Goal: Check status: Check status

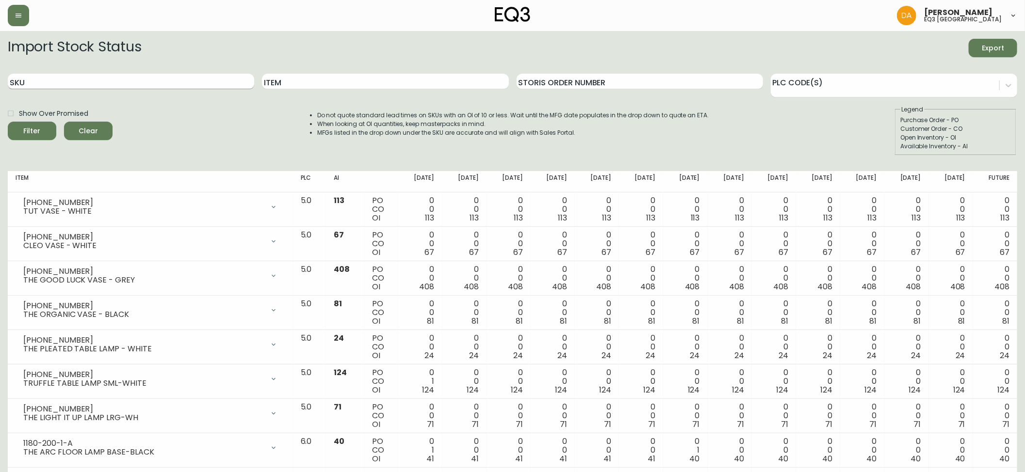
click at [29, 81] on input "SKU" at bounding box center [131, 82] width 246 height 16
paste input "[PHONE_NUMBER]"
type input "[PHONE_NUMBER]"
click at [29, 128] on icon "submit" at bounding box center [28, 129] width 13 height 13
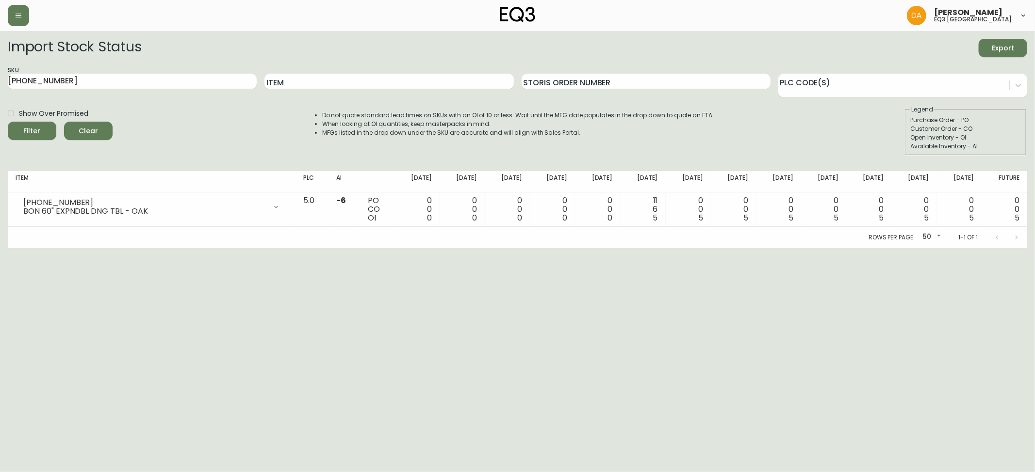
drag, startPoint x: 864, startPoint y: 373, endPoint x: 851, endPoint y: 367, distance: 14.8
click at [864, 248] on html "[PERSON_NAME] eq3 calgary Import Stock Status Export SKU [PHONE_NUMBER] Item St…" at bounding box center [517, 124] width 1035 height 248
click at [76, 119] on label "Show Over Promised" at bounding box center [45, 113] width 86 height 16
click at [19, 119] on input "Show Over Promised" at bounding box center [10, 113] width 16 height 16
checkbox input "true"
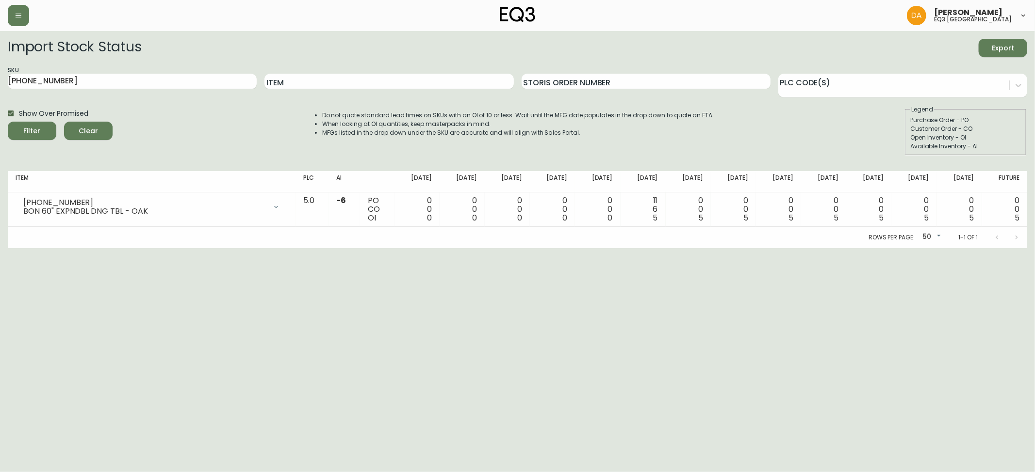
click at [94, 130] on span "Clear" at bounding box center [88, 131] width 33 height 12
checkbox input "false"
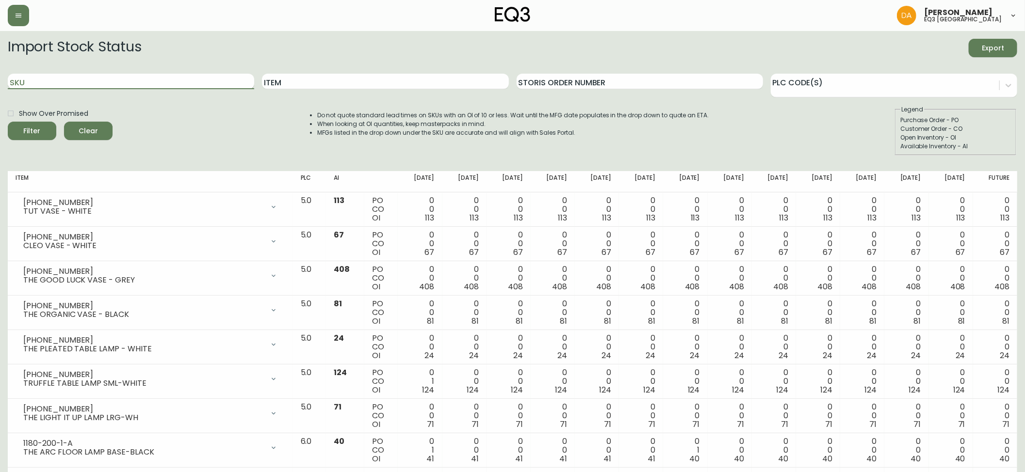
click at [98, 81] on input "SKU" at bounding box center [131, 82] width 246 height 16
paste input "[PHONE_NUMBER]"
type input "[PHONE_NUMBER]"
click at [8, 122] on button "Filter" at bounding box center [32, 131] width 49 height 18
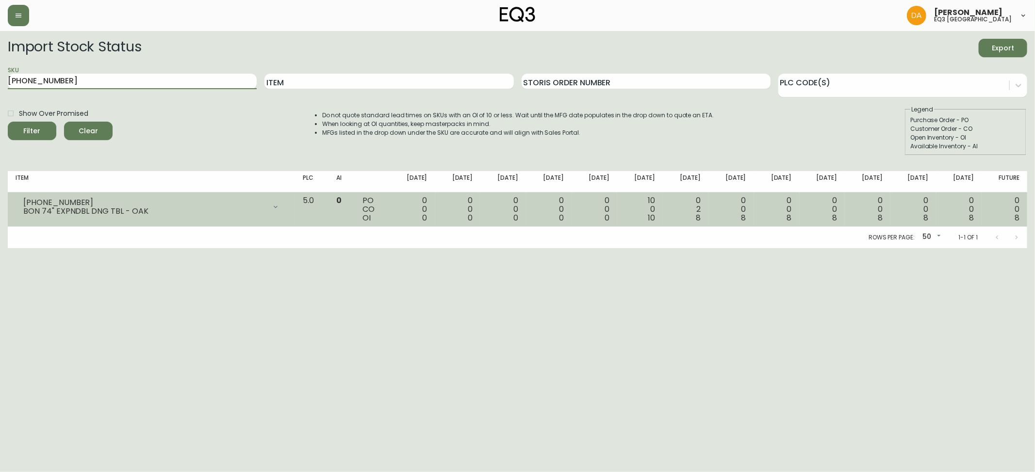
click at [279, 207] on icon at bounding box center [276, 207] width 8 height 8
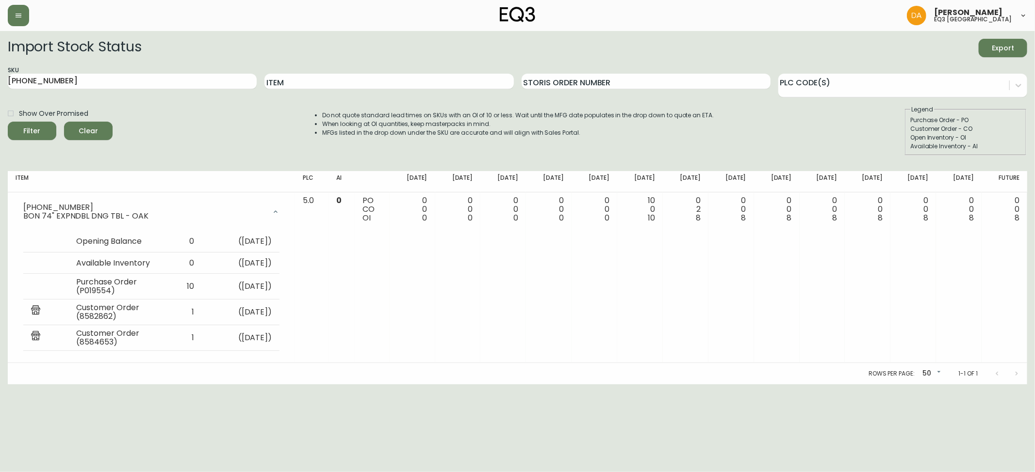
click at [91, 136] on button "Clear" at bounding box center [88, 131] width 49 height 18
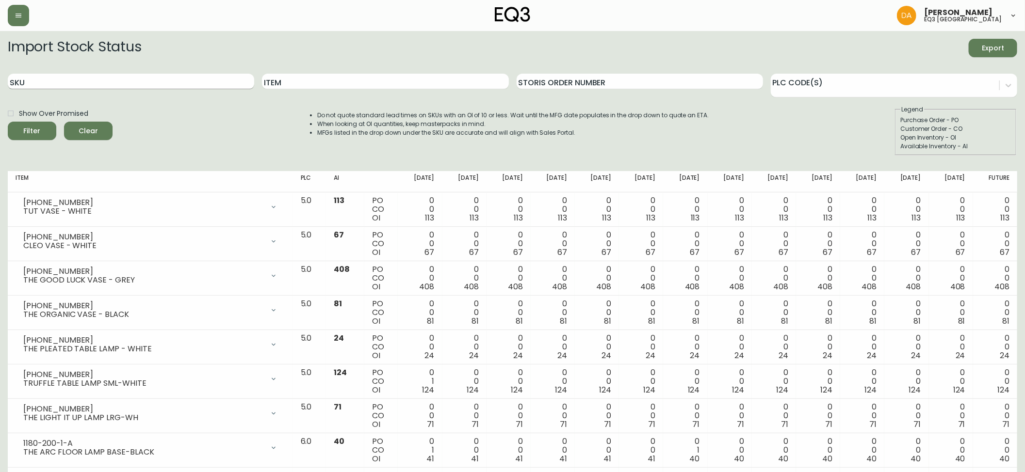
click at [140, 81] on input "SKU" at bounding box center [131, 82] width 246 height 16
paste input "[PHONE_NUMBER]"
click at [8, 122] on button "Filter" at bounding box center [32, 131] width 49 height 18
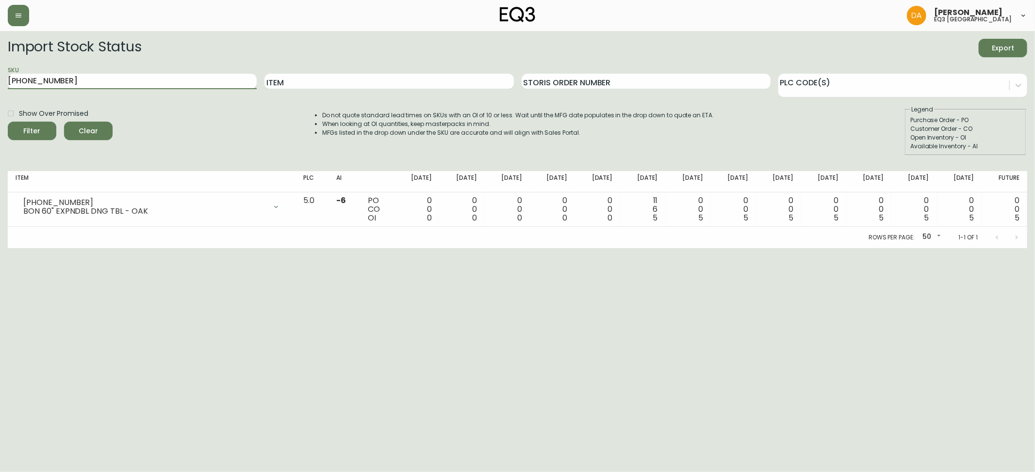
drag, startPoint x: 145, startPoint y: 87, endPoint x: 42, endPoint y: 84, distance: 102.9
click at [42, 83] on input "[PHONE_NUMBER]" at bounding box center [132, 82] width 249 height 16
type input "3"
type input "[PERSON_NAME]"
click at [8, 122] on button "Filter" at bounding box center [32, 131] width 49 height 18
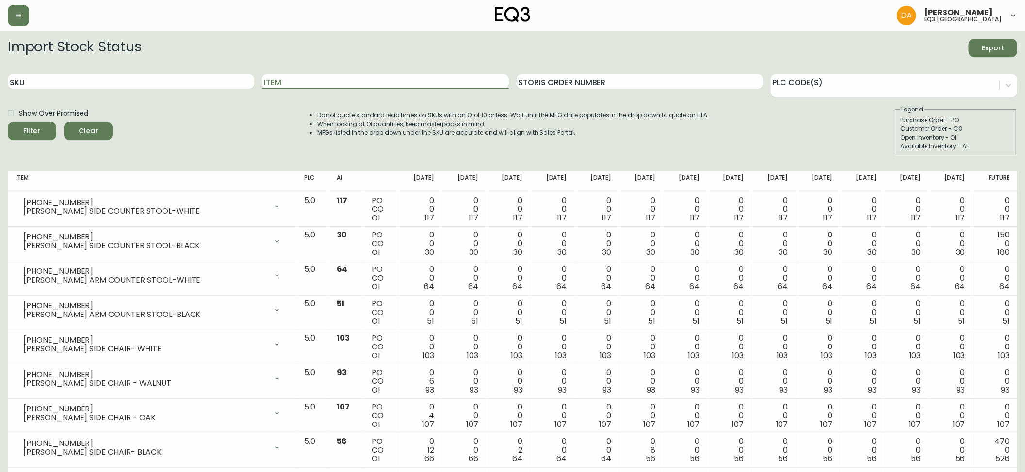
click at [90, 129] on span "Clear" at bounding box center [88, 131] width 33 height 12
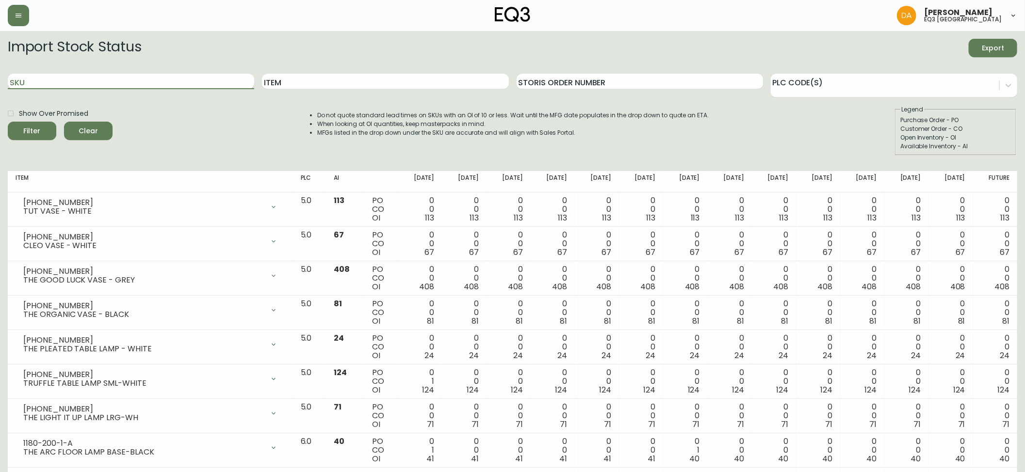
click at [47, 84] on input "SKU" at bounding box center [131, 82] width 246 height 16
paste input "3020-295-0-A"
type input "3020-295-0-A"
click at [37, 130] on span "Filter" at bounding box center [32, 131] width 17 height 12
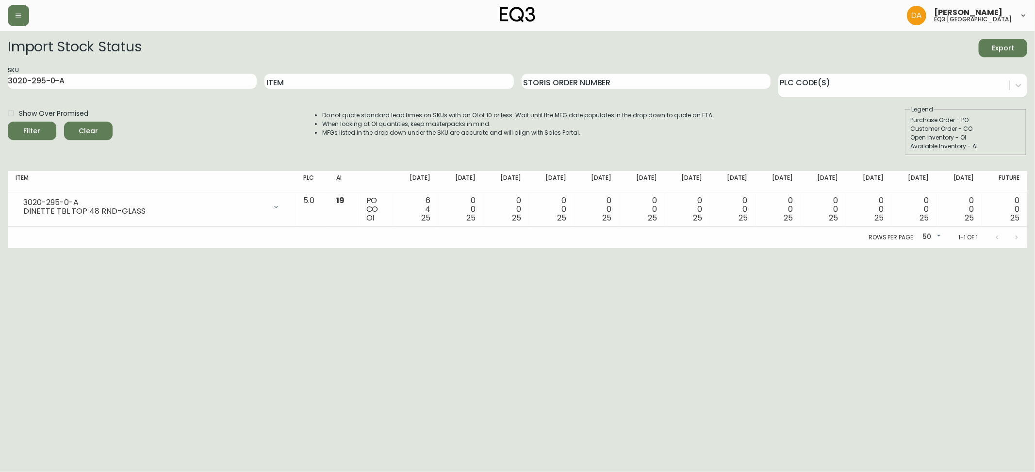
click at [90, 130] on span "Clear" at bounding box center [88, 131] width 33 height 12
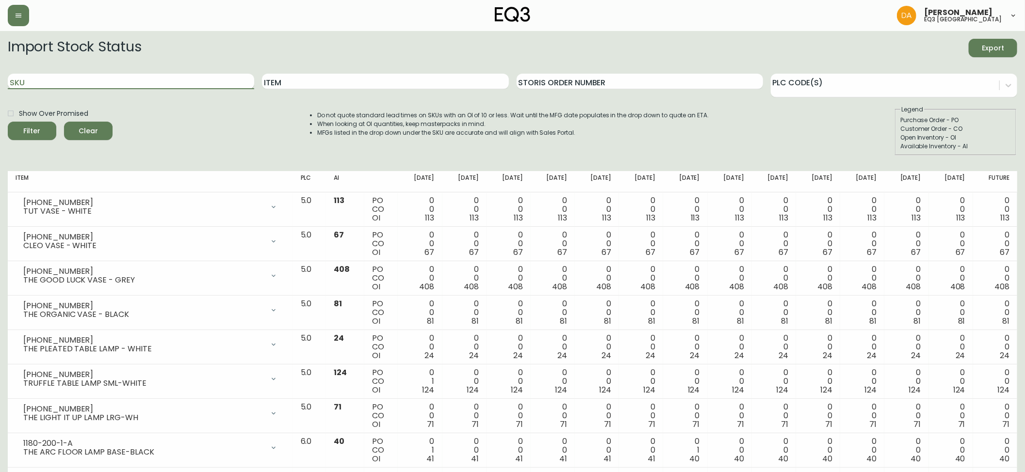
click at [28, 81] on input "SKU" at bounding box center [131, 82] width 246 height 16
paste input "3020-295-13-B"
type input "3020-295-13-B"
click at [35, 132] on icon "submit" at bounding box center [28, 130] width 13 height 13
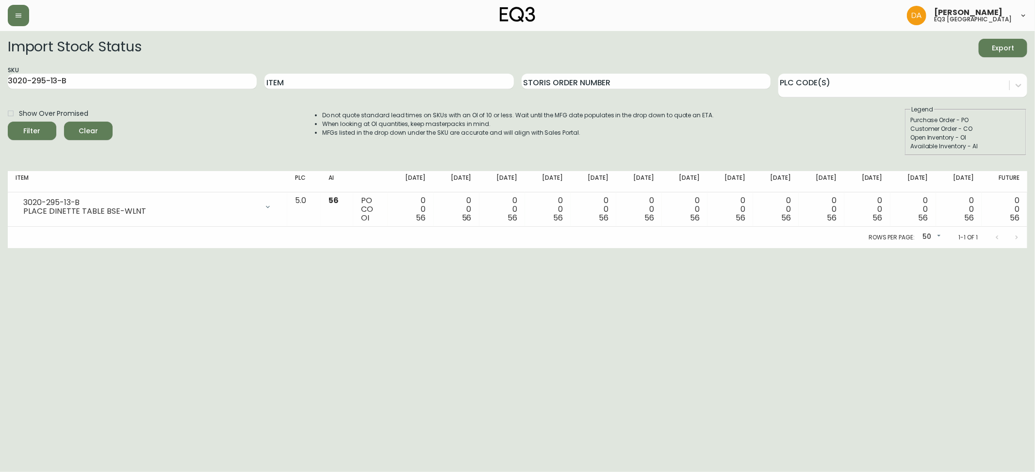
click at [94, 132] on span "Clear" at bounding box center [88, 131] width 33 height 12
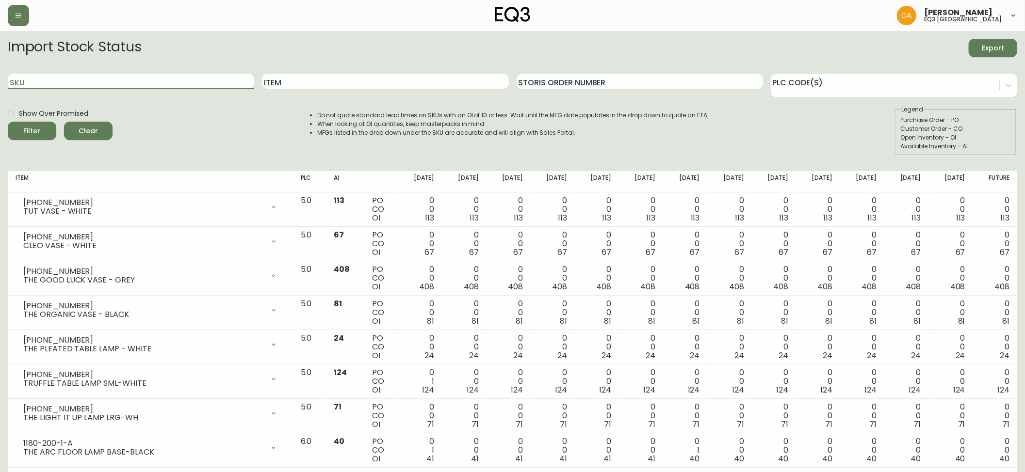
click at [28, 80] on input "SKU" at bounding box center [131, 82] width 246 height 16
paste input "3020-295-0-A"
type input "3020-295-0-A"
click at [33, 127] on icon "submit" at bounding box center [29, 130] width 10 height 10
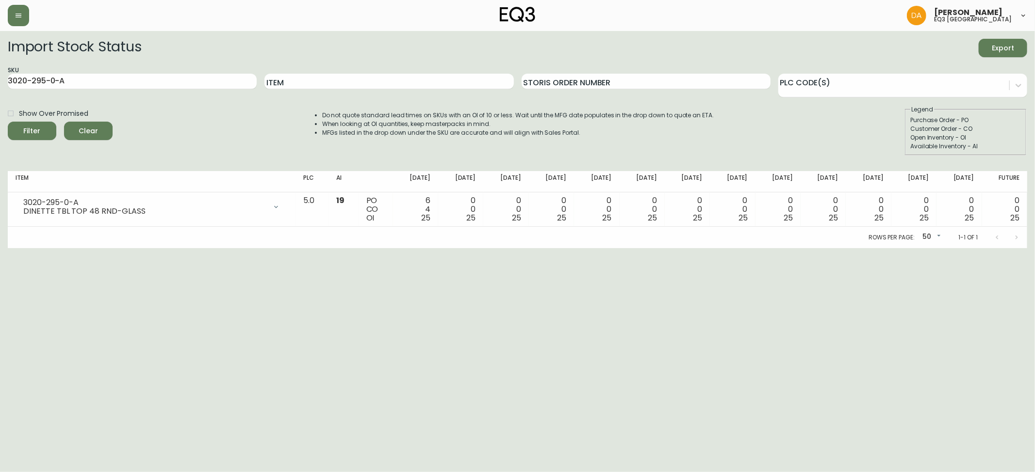
click at [92, 130] on span "Clear" at bounding box center [88, 131] width 33 height 12
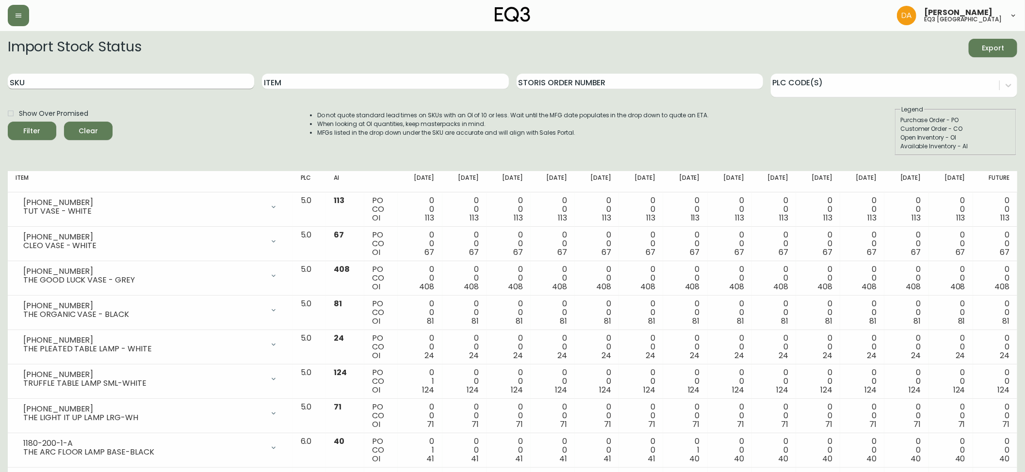
click at [54, 82] on input "SKU" at bounding box center [131, 82] width 246 height 16
paste input "3020-295-16-B"
type input "3020-295-16-B"
click at [47, 128] on span "Filter" at bounding box center [32, 131] width 33 height 12
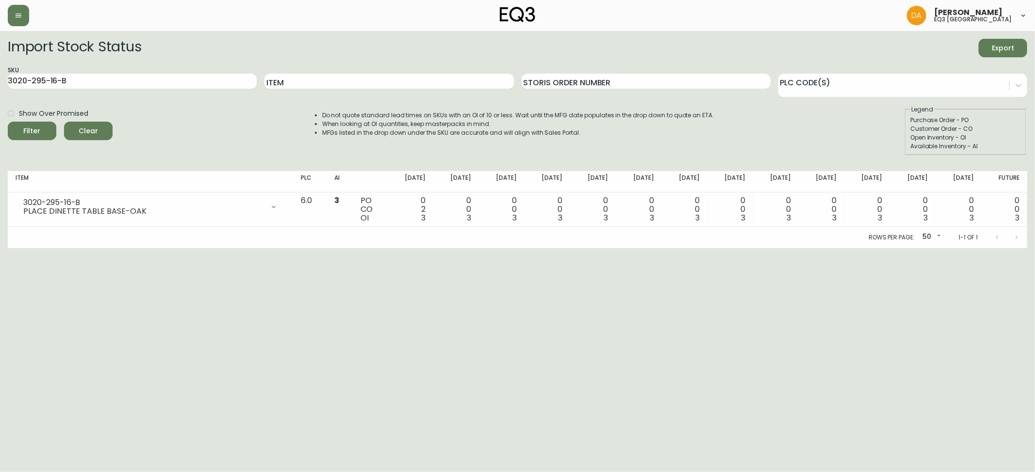
click at [96, 127] on span "Clear" at bounding box center [88, 131] width 33 height 12
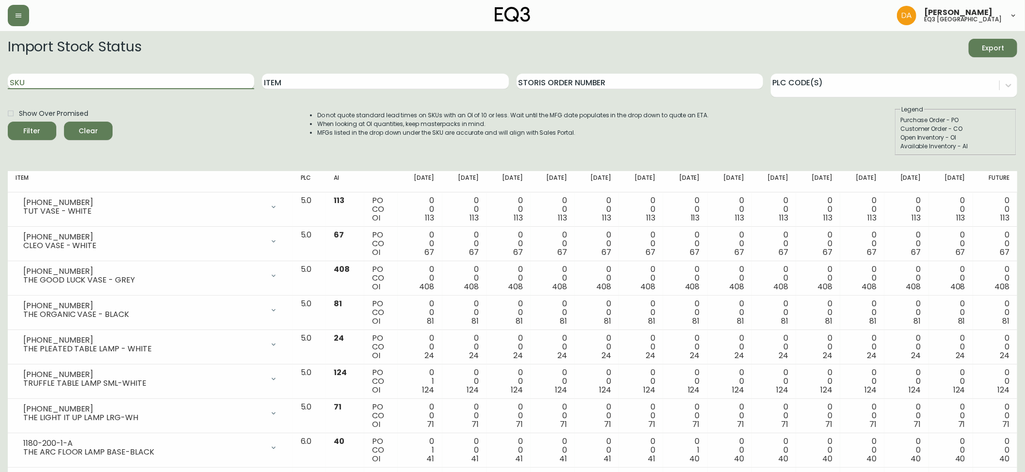
click at [33, 76] on input "SKU" at bounding box center [131, 82] width 246 height 16
paste input "3020-355-13-A"
type input "3020-355-13-A"
click at [28, 129] on icon "submit" at bounding box center [28, 130] width 13 height 13
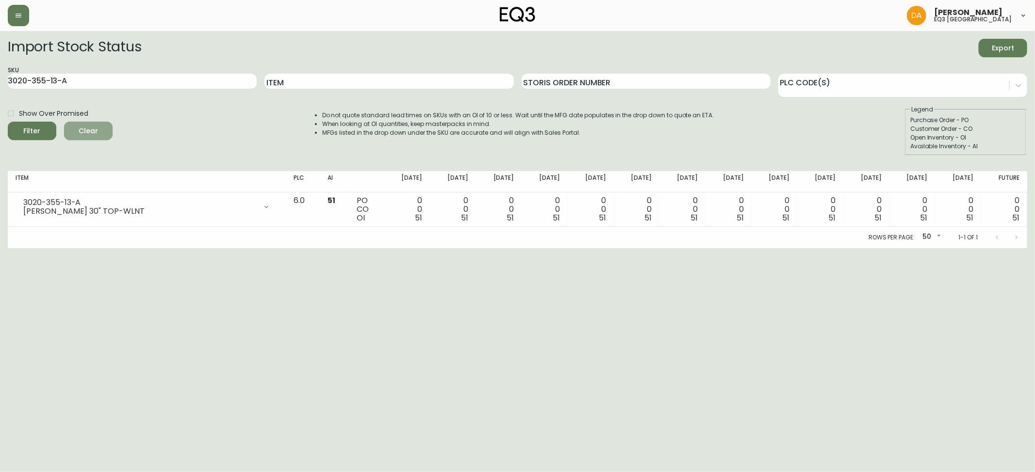
click at [94, 133] on span "Clear" at bounding box center [88, 131] width 33 height 12
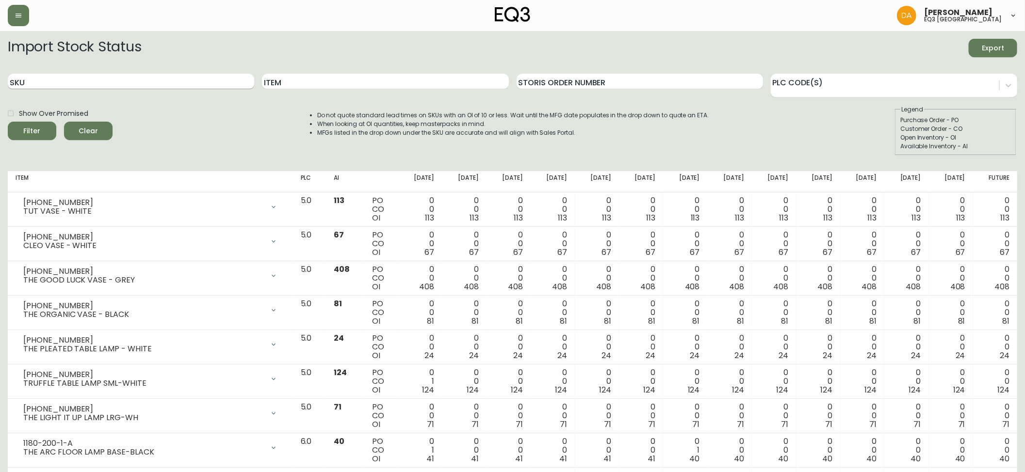
click at [28, 82] on input "SKU" at bounding box center [131, 82] width 246 height 16
paste input "3020-351-4-B"
type input "3020-351-4-B"
click at [40, 125] on button "Filter" at bounding box center [32, 131] width 49 height 18
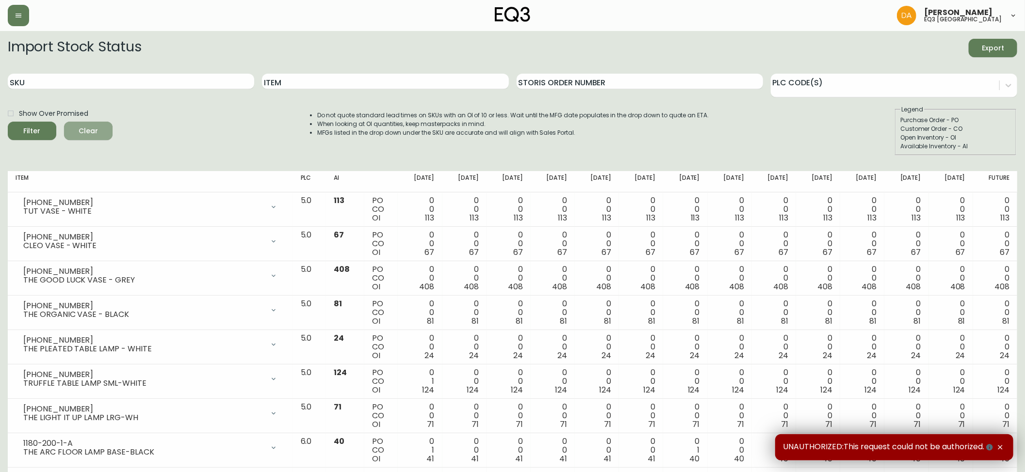
click at [94, 137] on button "Clear" at bounding box center [88, 131] width 49 height 18
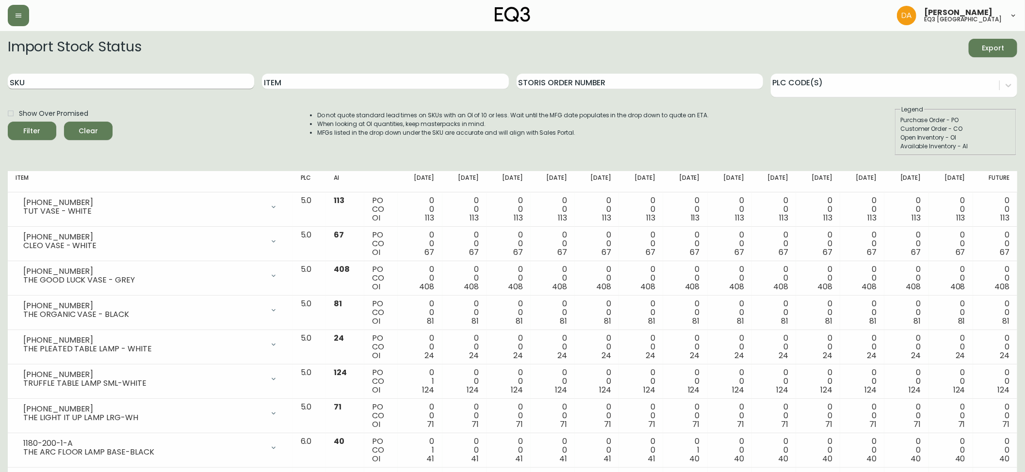
click at [35, 81] on input "SKU" at bounding box center [131, 82] width 246 height 16
paste input "3020-357-13-A"
type input "3020-357-13-A"
click at [30, 130] on icon "submit" at bounding box center [28, 130] width 13 height 13
